Goal: Information Seeking & Learning: Check status

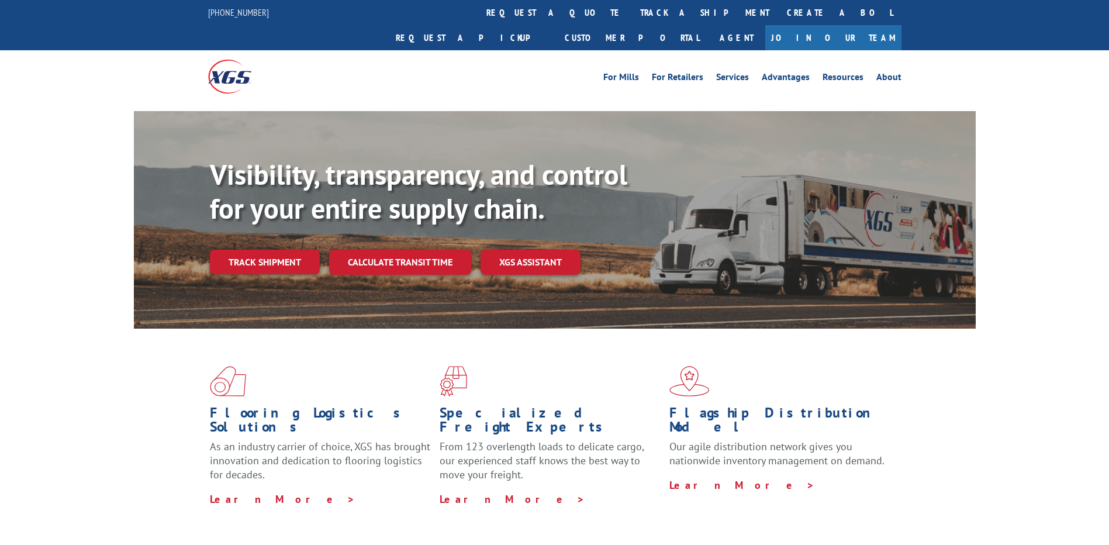
click at [632, 9] on link "track a shipment" at bounding box center [705, 12] width 147 height 25
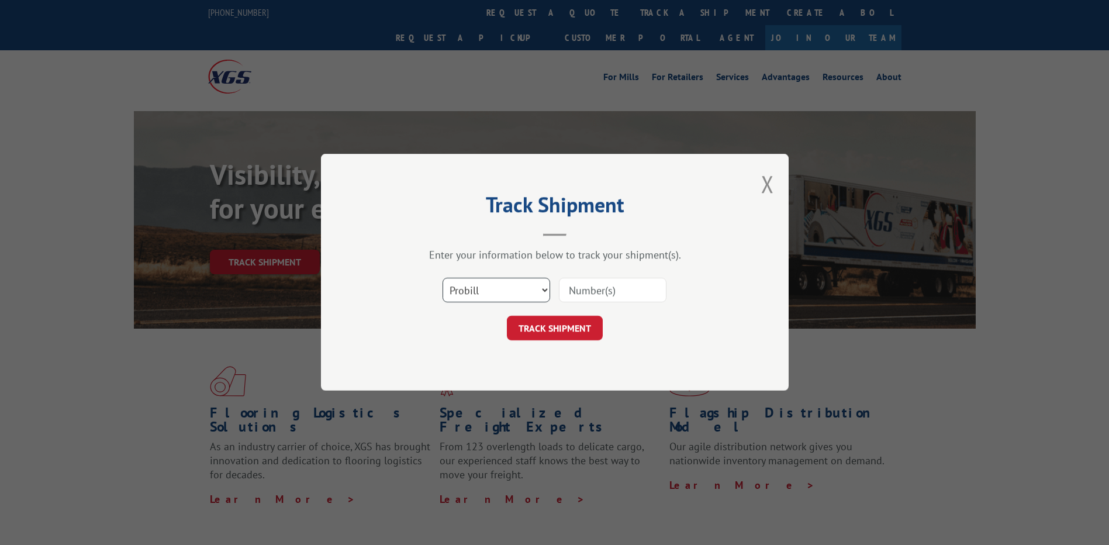
click at [501, 294] on select "Select category... Probill BOL PO" at bounding box center [497, 290] width 108 height 25
select select "po"
click at [443, 278] on select "Select category... Probill BOL PO" at bounding box center [497, 290] width 108 height 25
click at [585, 292] on input at bounding box center [613, 290] width 108 height 25
paste input "61536991"
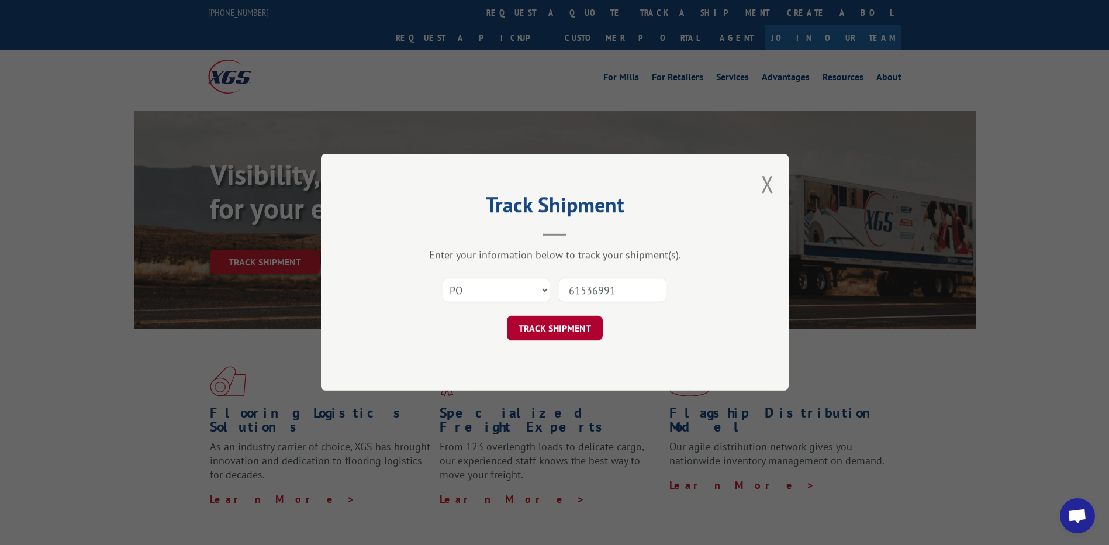
type input "61536991"
click at [551, 332] on button "TRACK SHIPMENT" at bounding box center [555, 328] width 96 height 25
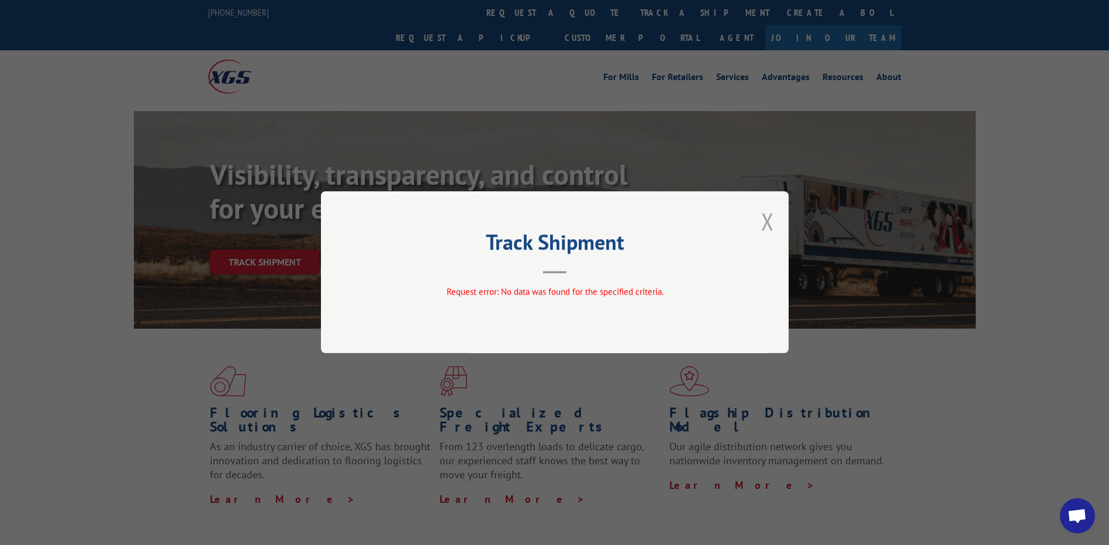
click at [768, 220] on button "Close modal" at bounding box center [767, 221] width 13 height 31
